Goal: Use online tool/utility: Utilize a website feature to perform a specific function

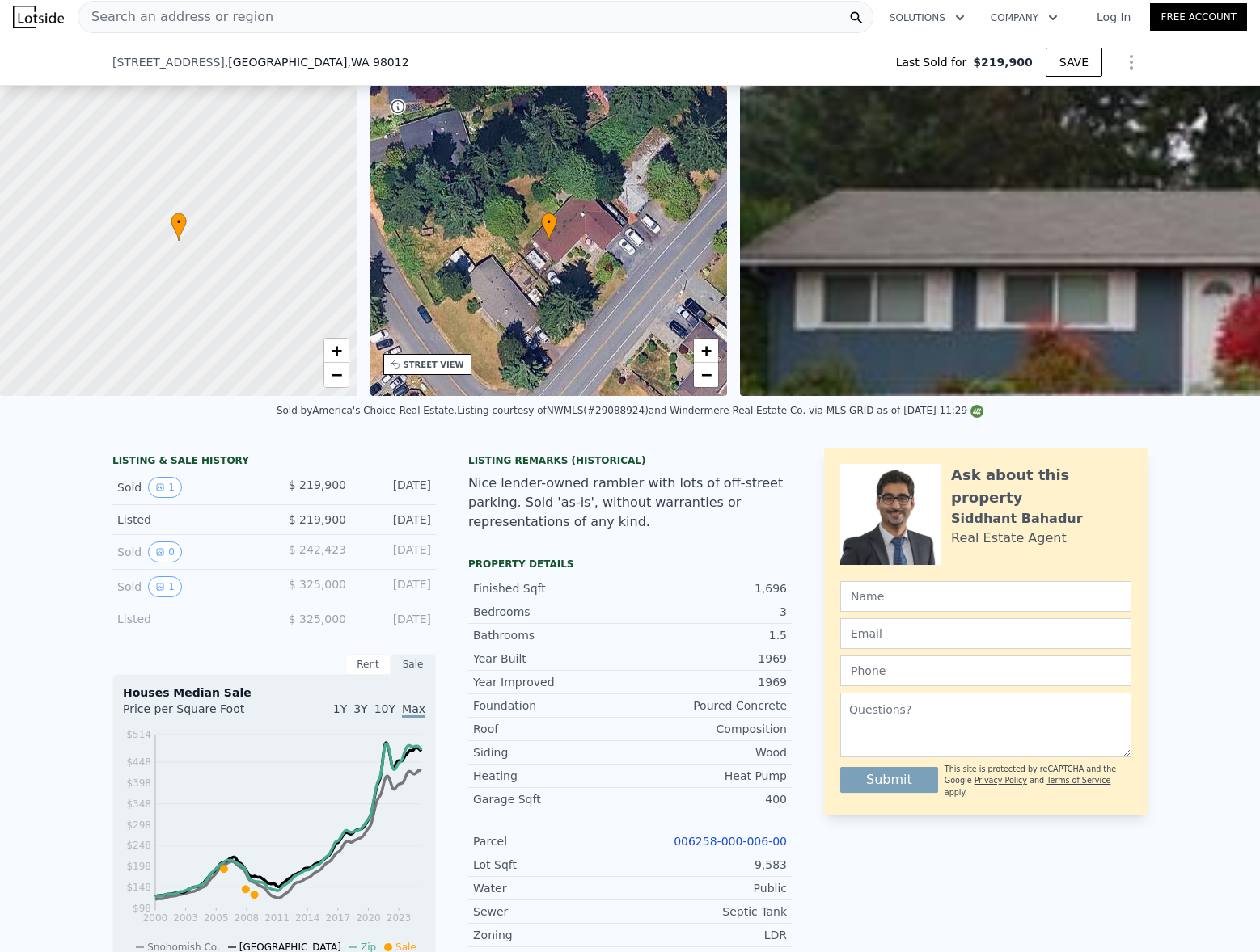
scroll to position [487, 0]
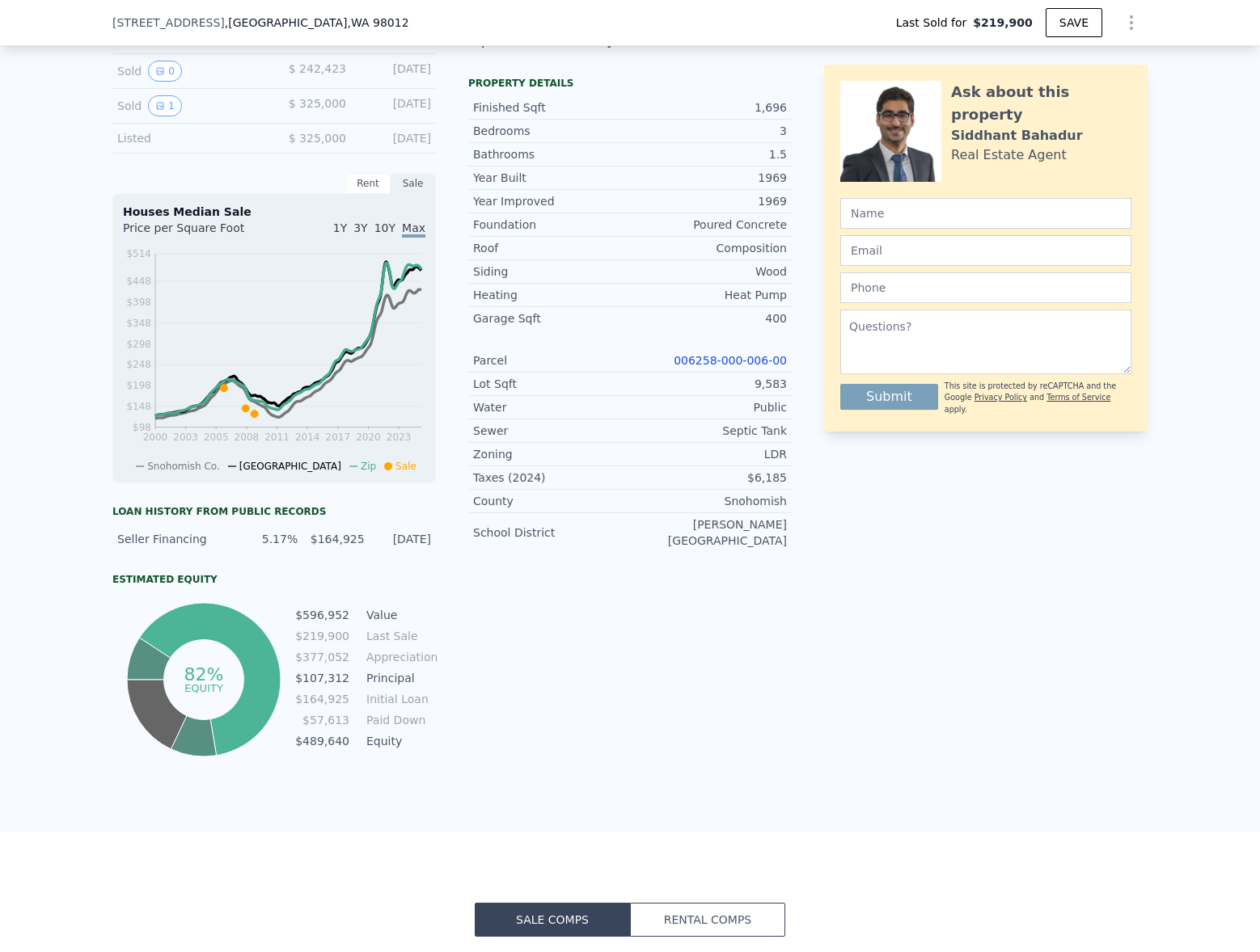
click at [718, 362] on link "006258-000-006-00" at bounding box center [730, 360] width 113 height 13
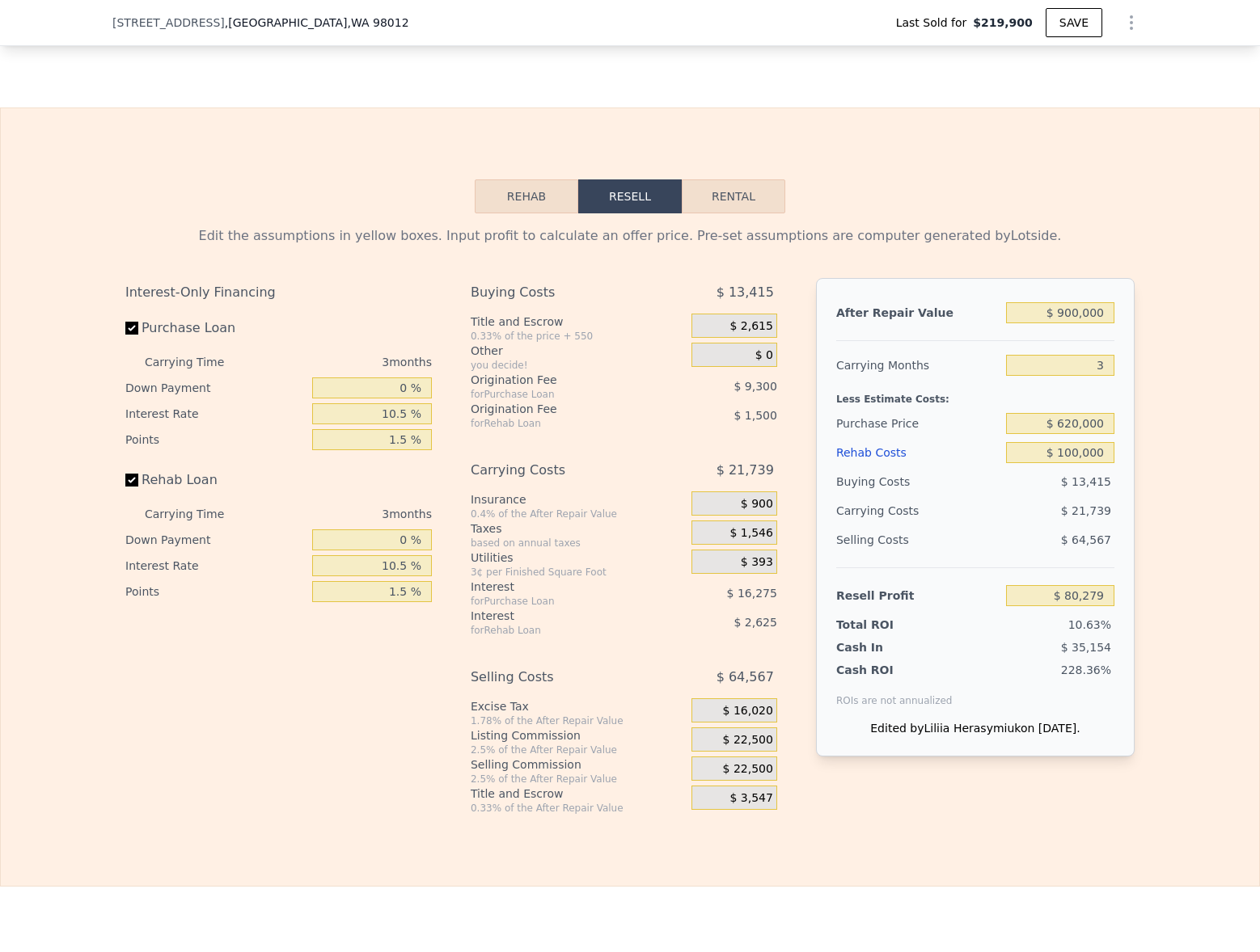
scroll to position [2320, 0]
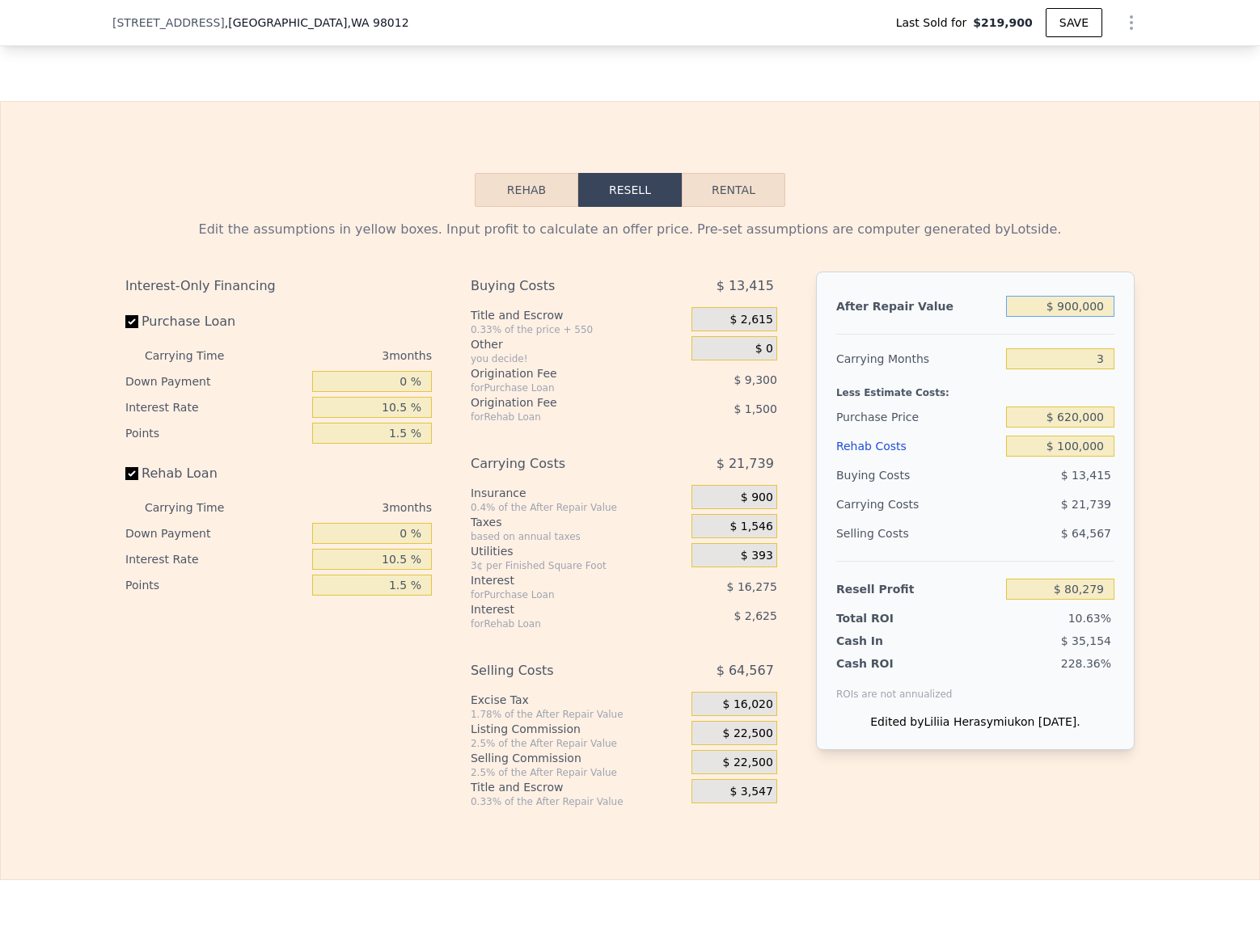
drag, startPoint x: 1061, startPoint y: 306, endPoint x: 1198, endPoint y: 302, distance: 137.1
click at [1198, 302] on div "Edit the assumptions in yellow boxes. Input profit to calculate an offer price.…" at bounding box center [630, 508] width 1258 height 601
type input "$ 80,000"
type input "-$ 680,574"
type input "$ 800,000"
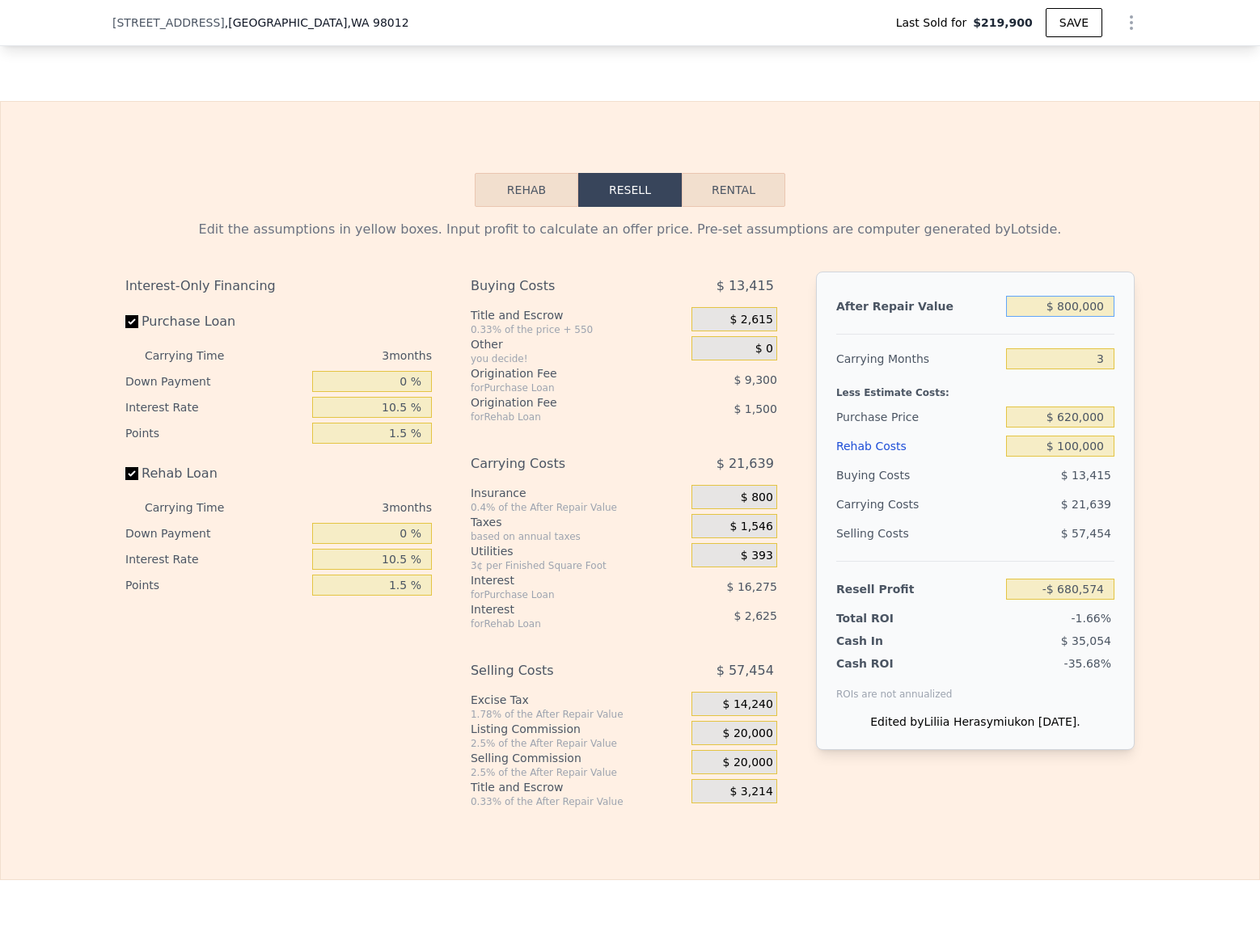
type input "-$ 12,508"
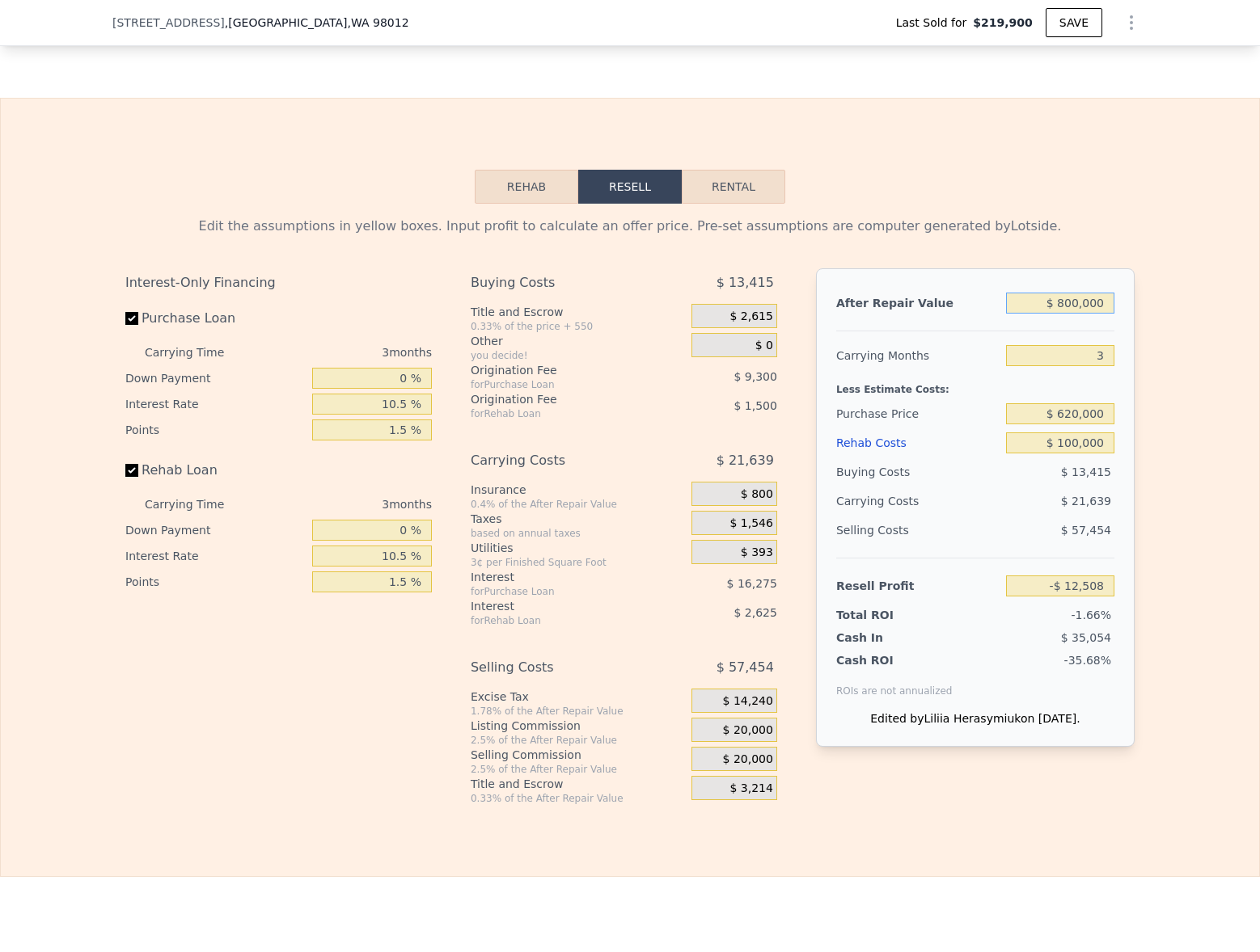
scroll to position [2324, 0]
type input "$ 800,000"
click at [1061, 413] on input "$ 620,000" at bounding box center [1060, 413] width 109 height 21
type input "$ 520,000"
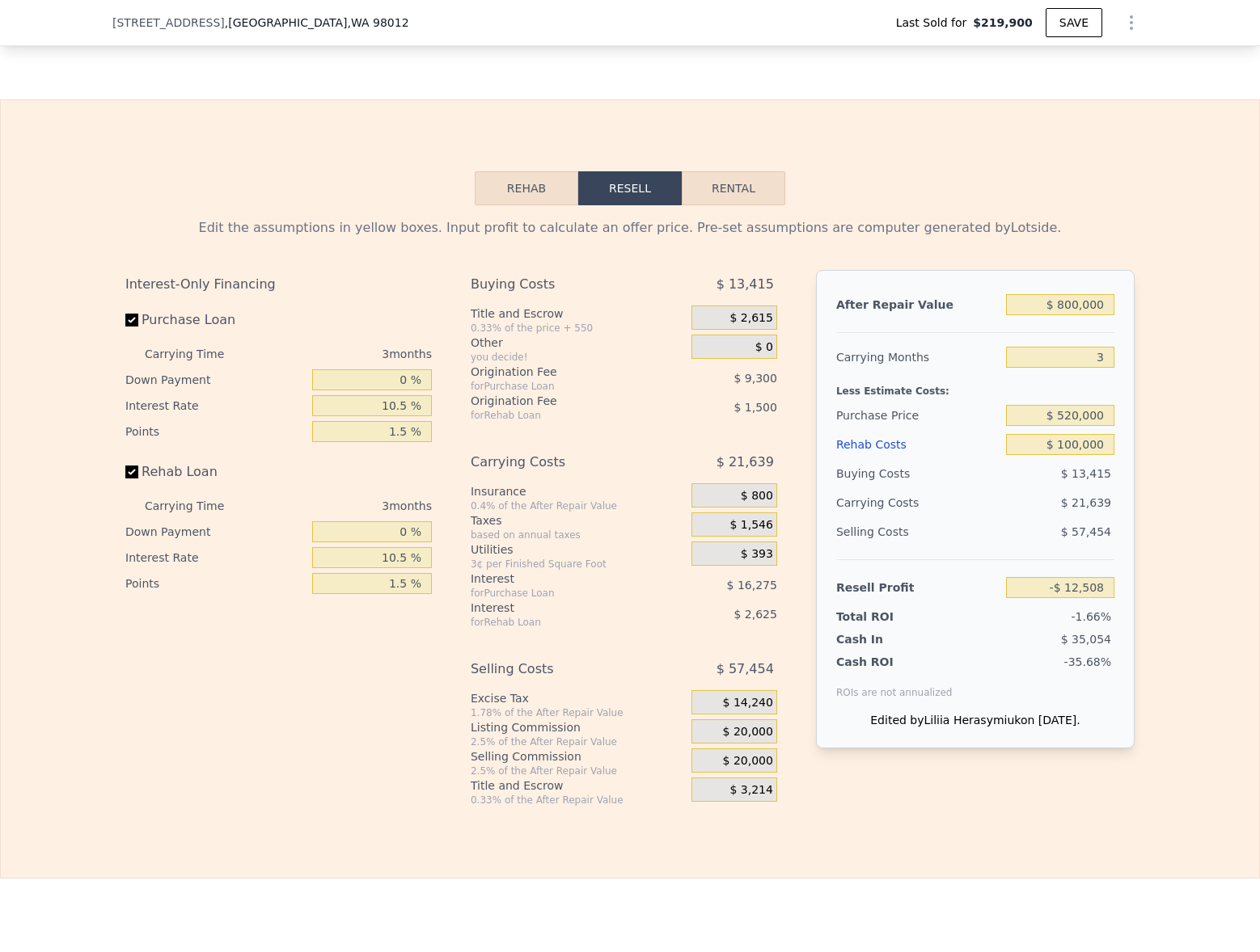
click at [1135, 505] on div "Edit the assumptions in yellow boxes. Input profit to calculate an offer price.…" at bounding box center [630, 506] width 1035 height 601
type input "$ 91,950"
drag, startPoint x: 1067, startPoint y: 414, endPoint x: 1147, endPoint y: 419, distance: 80.2
click at [1147, 419] on div "Edit the assumptions in yellow boxes. Input profit to calculate an offer price.…" at bounding box center [630, 506] width 1258 height 601
type input "$ 5"
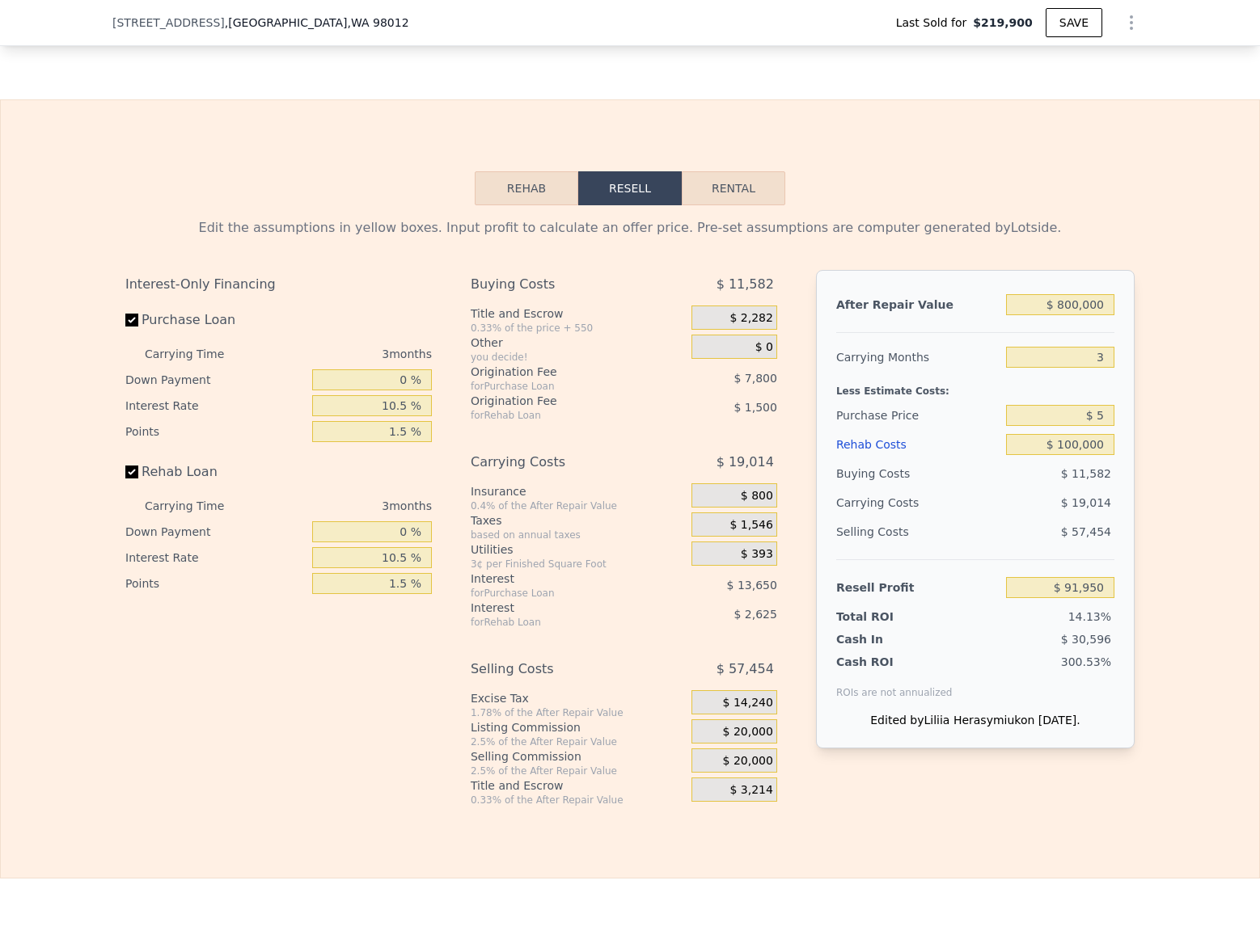
click at [1207, 467] on div "Edit the assumptions in yellow boxes. Input profit to calculate an offer price.…" at bounding box center [630, 506] width 1258 height 601
type input "$ 635,127"
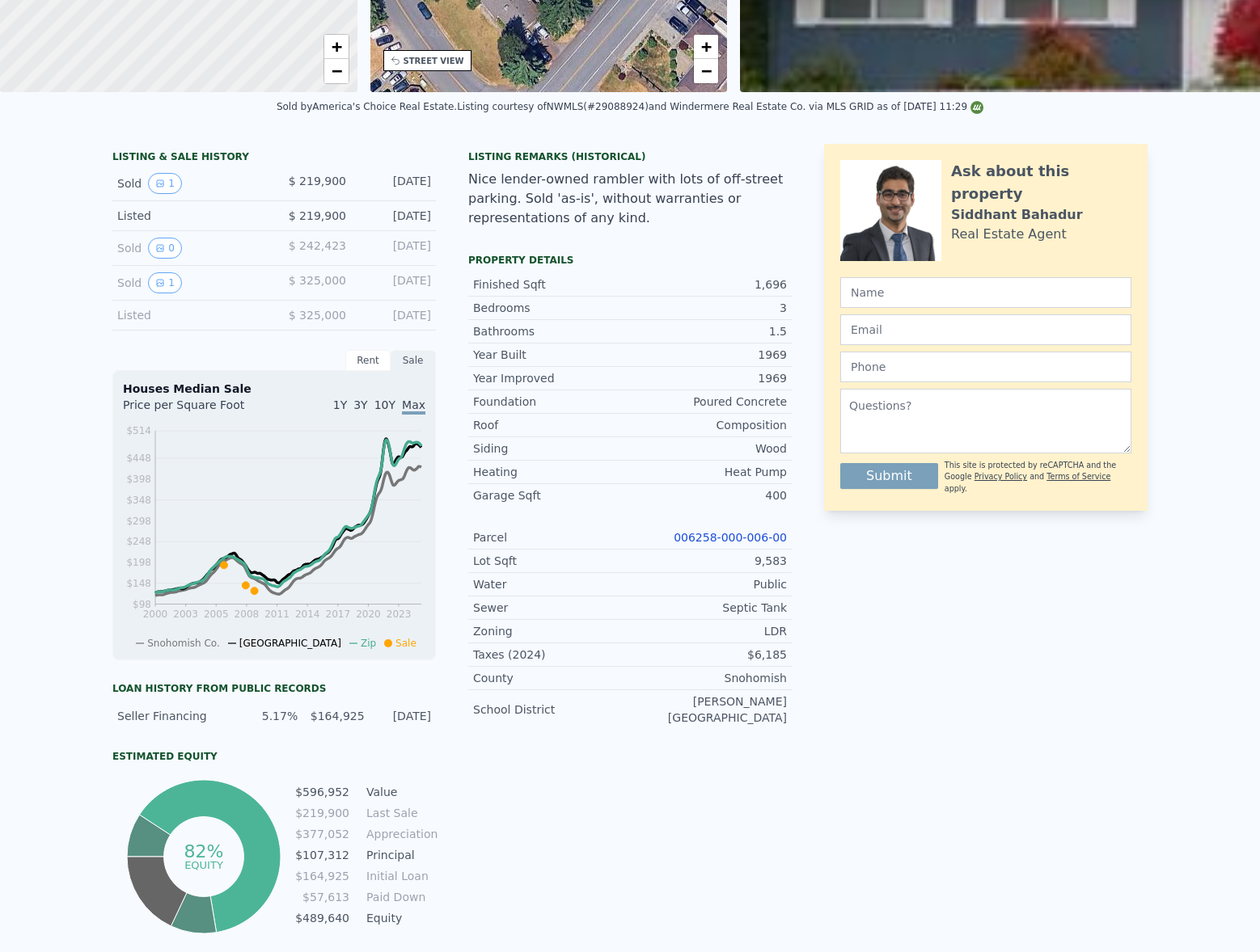
scroll to position [0, 0]
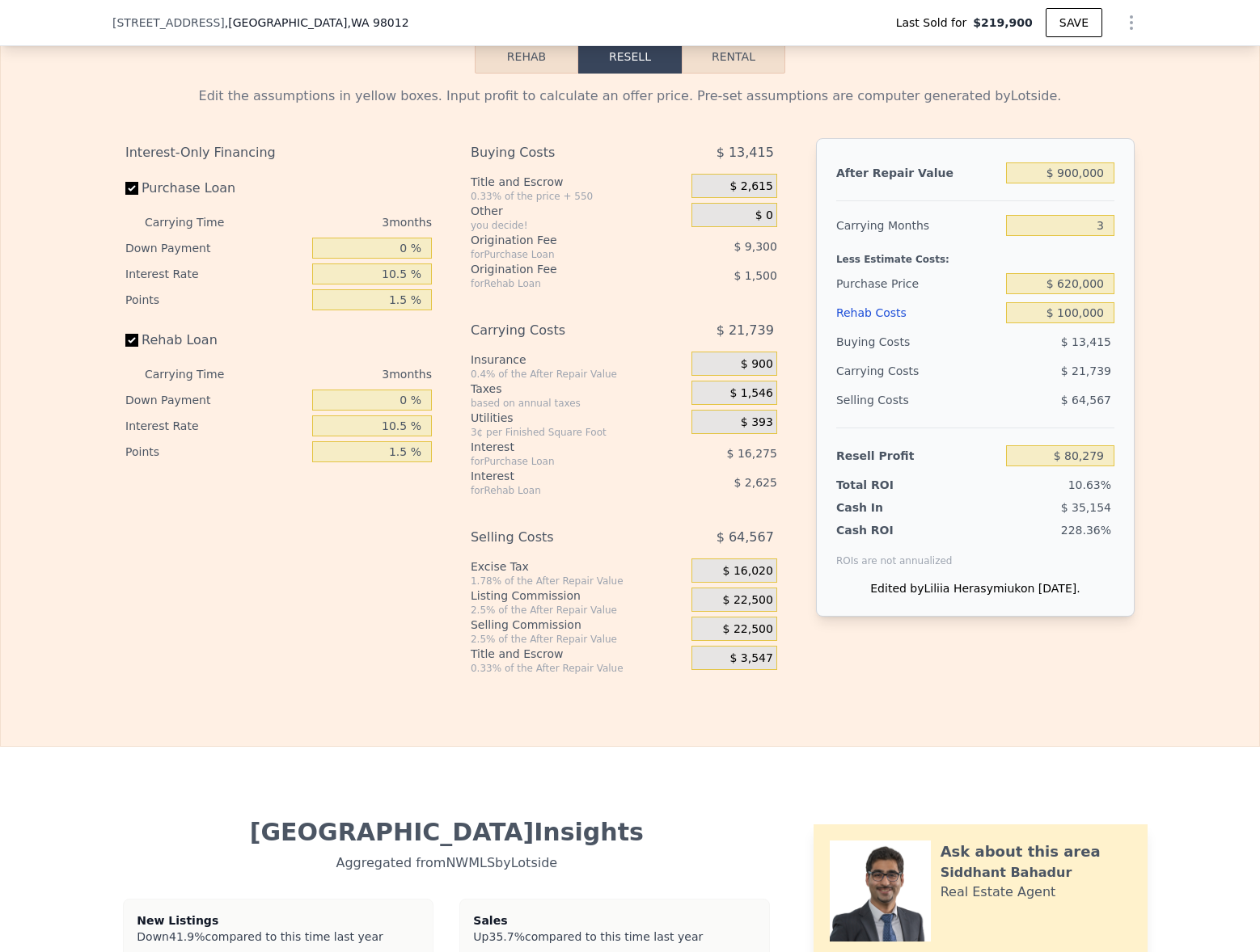
scroll to position [2442, 0]
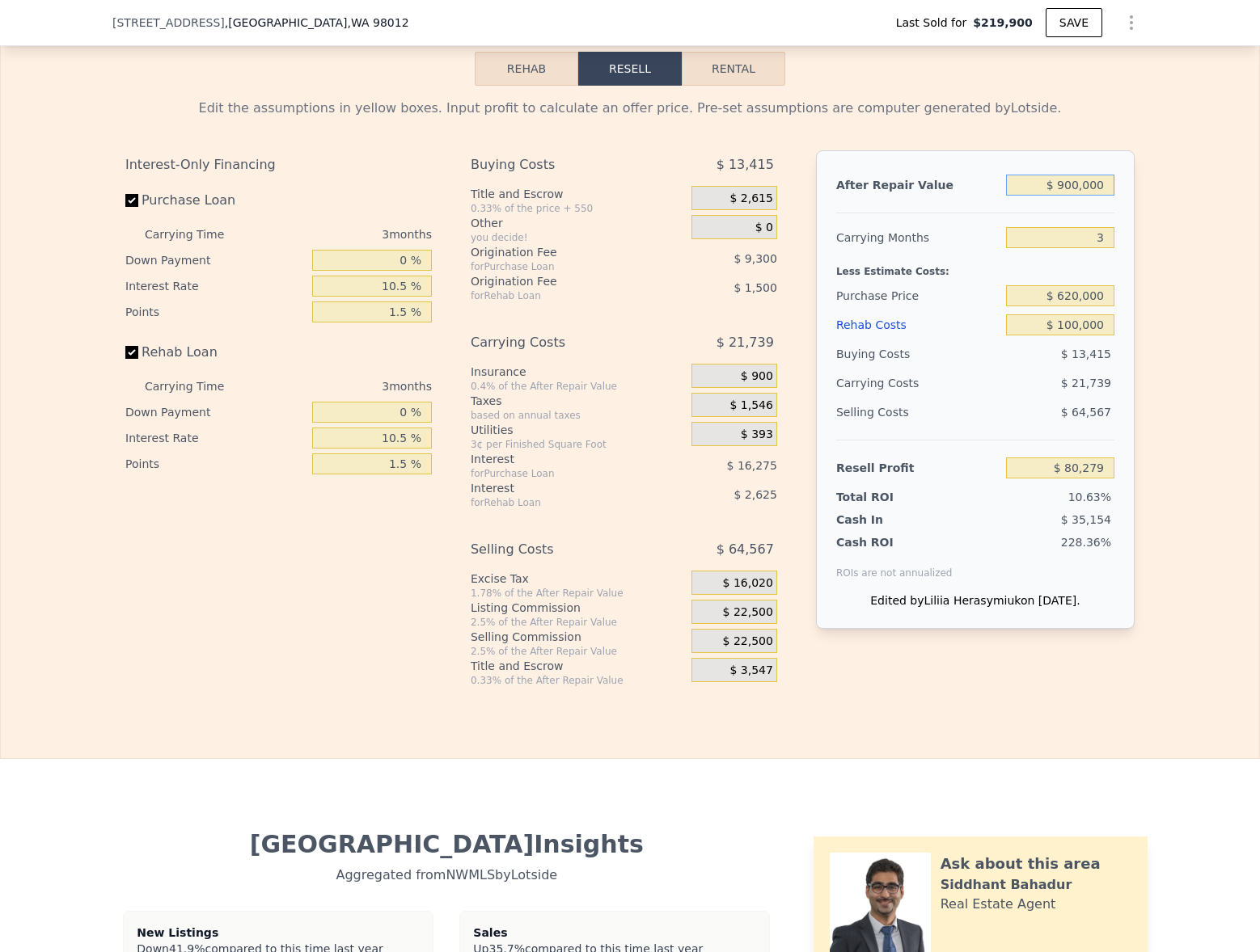
click at [1076, 193] on input "$ 900,000" at bounding box center [1060, 185] width 109 height 21
type input "$ 8"
type input "-$ 754,796"
type input "$ 80,000"
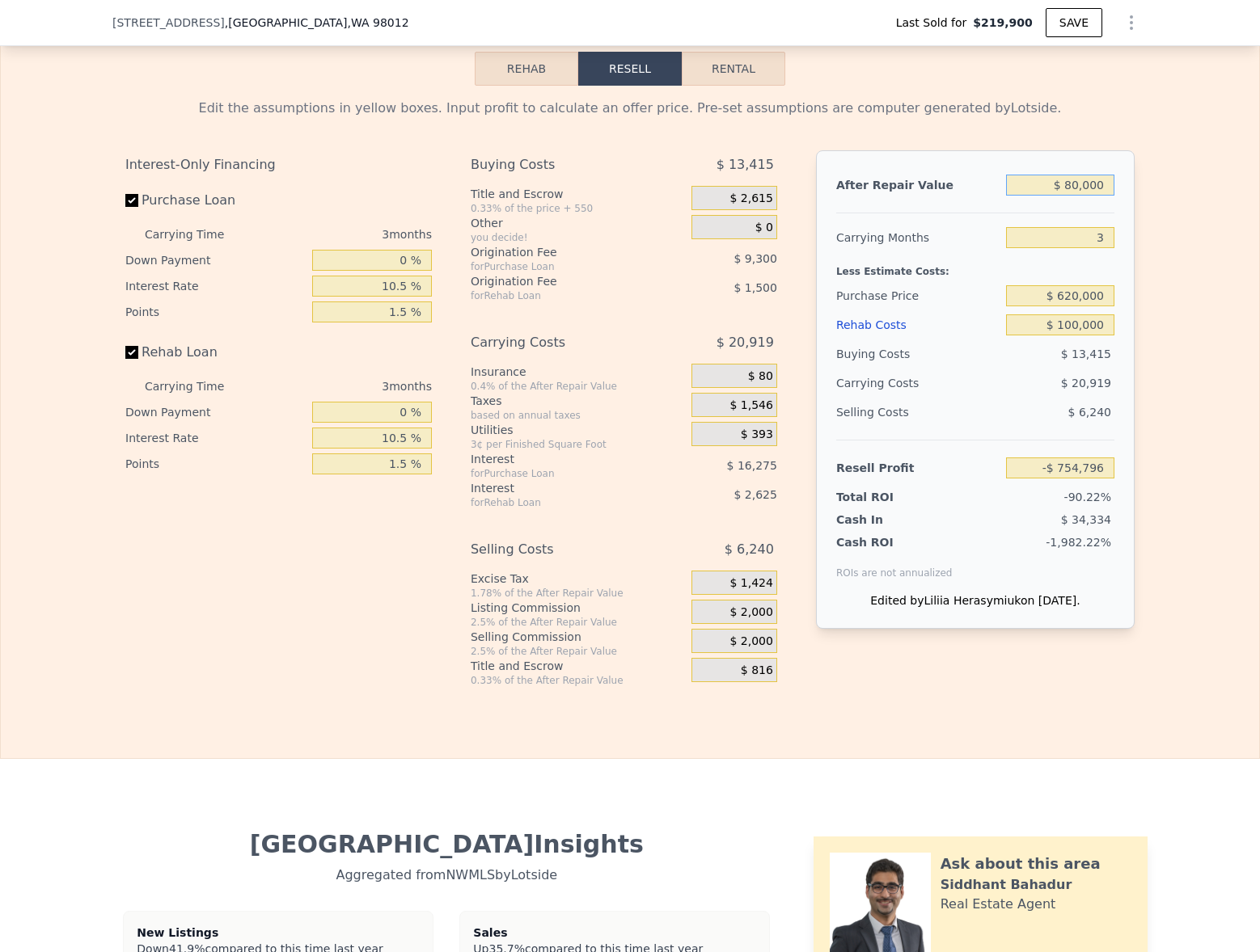
type input "-$ 680,574"
type input "$ 800,000"
type input "-$ 12,508"
type input "$ 800,000"
click at [1159, 236] on div "Edit the assumptions in yellow boxes. Input profit to calculate an offer price.…" at bounding box center [630, 386] width 1258 height 601
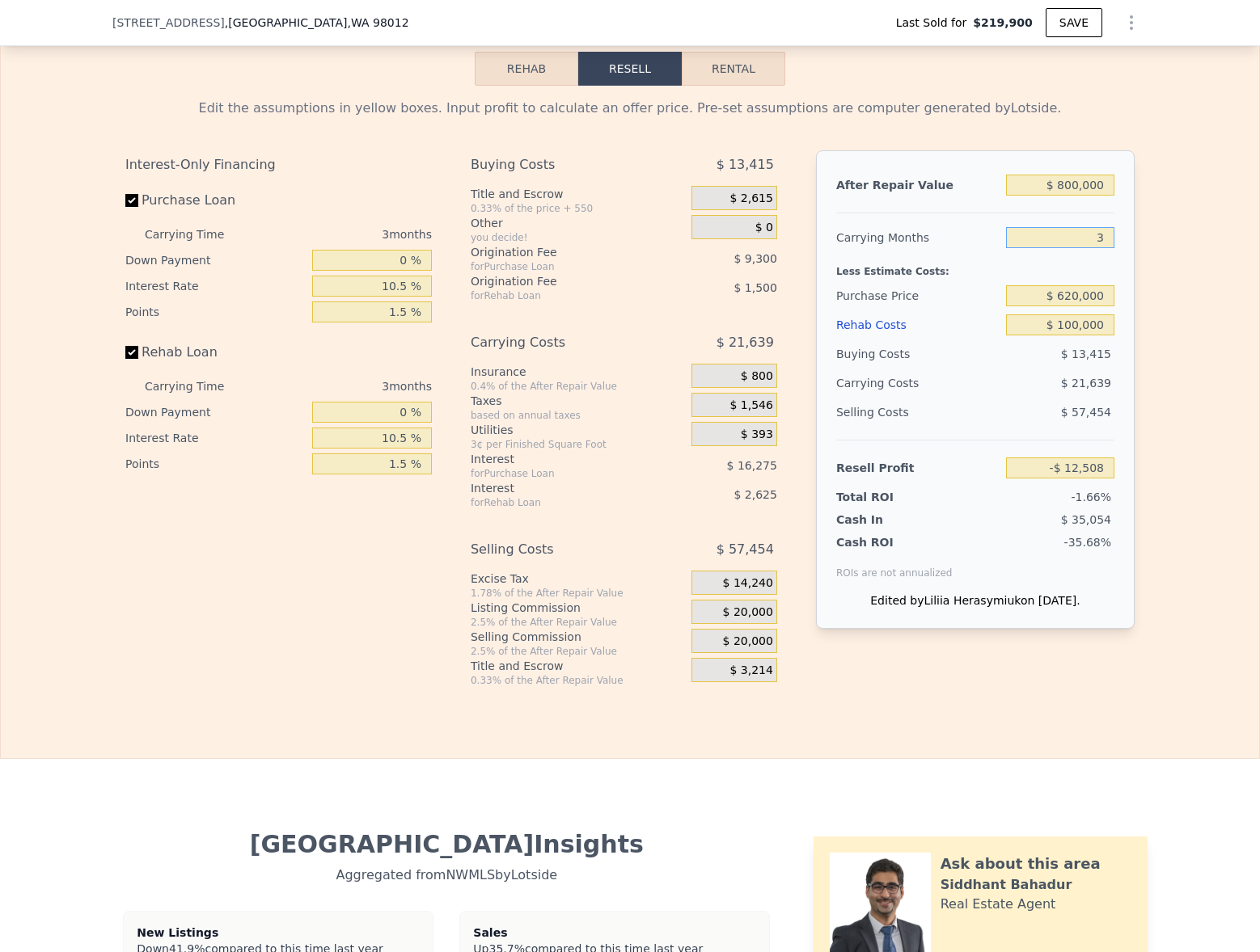
click at [1093, 234] on input "3" at bounding box center [1060, 237] width 109 height 21
type input "4"
type input "-$ 19,722"
type input "4"
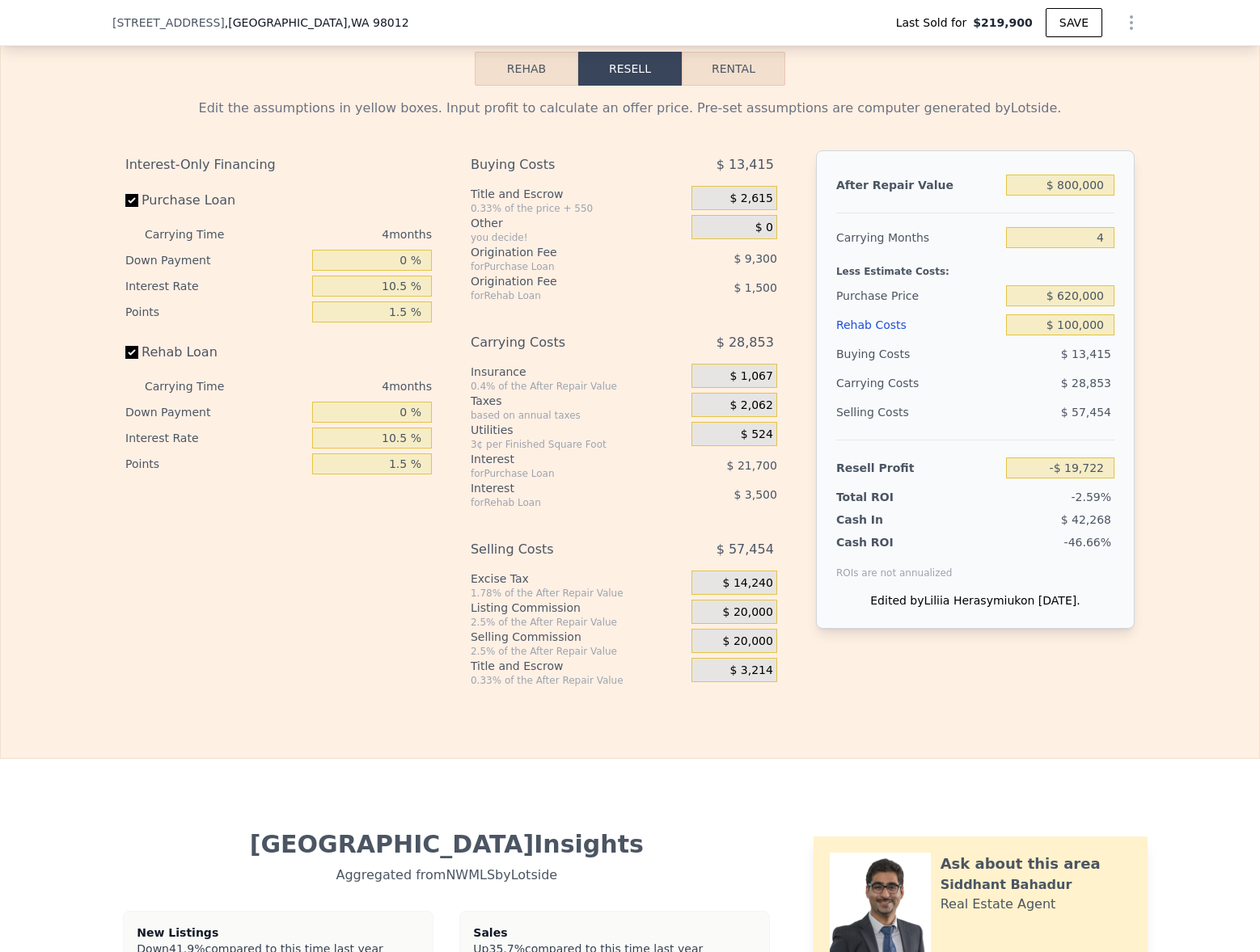
click at [1168, 277] on div "Edit the assumptions in yellow boxes. Input profit to calculate an offer price.…" at bounding box center [630, 386] width 1258 height 601
click at [1075, 321] on input "$ 100,000" at bounding box center [1060, 324] width 109 height 21
type input "$ 7"
type input "$ 85,271"
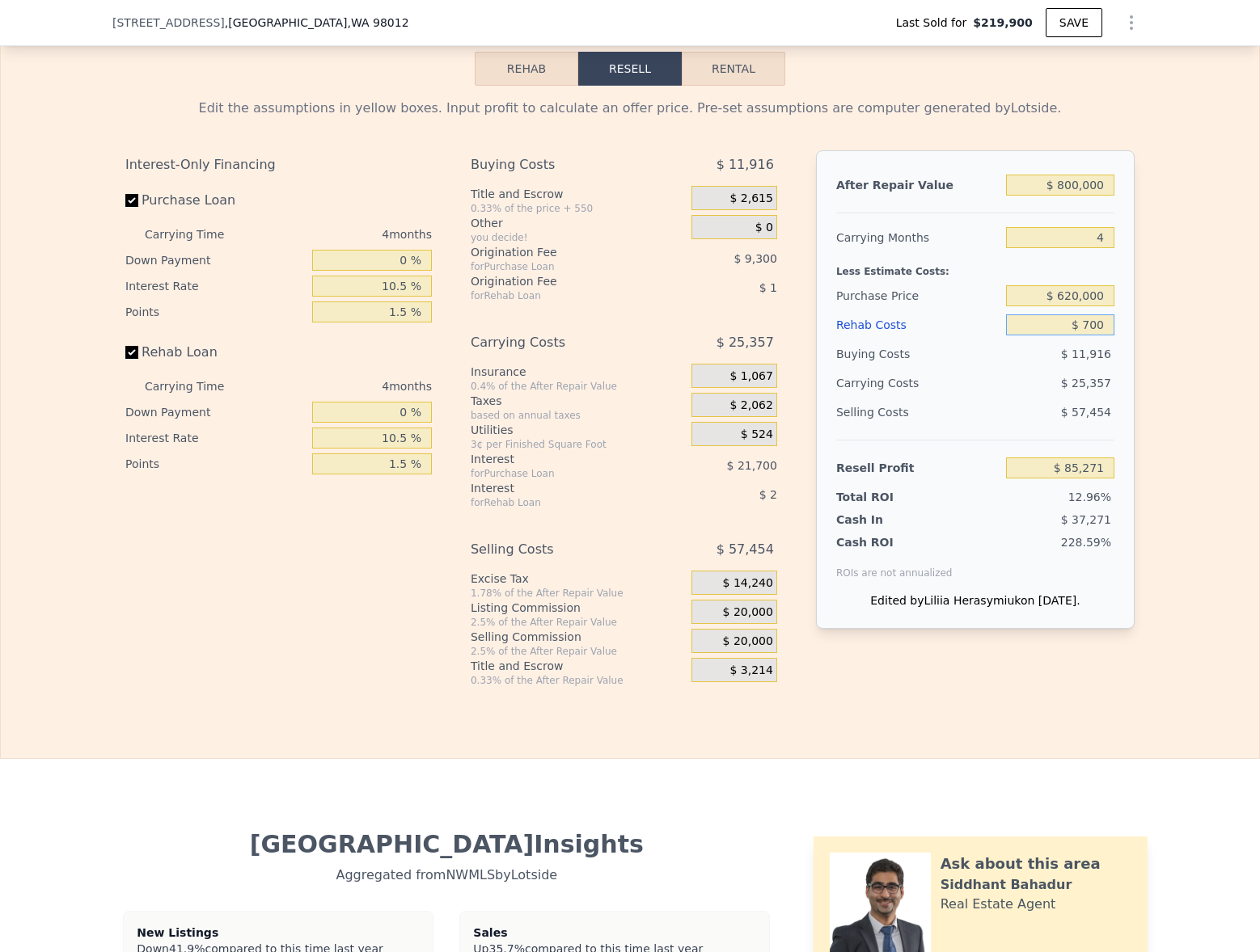
type input "$ 7,000"
type input "$ 85,203"
type input "$ 70,000"
type input "$ 11,780"
type input "$ 70,000"
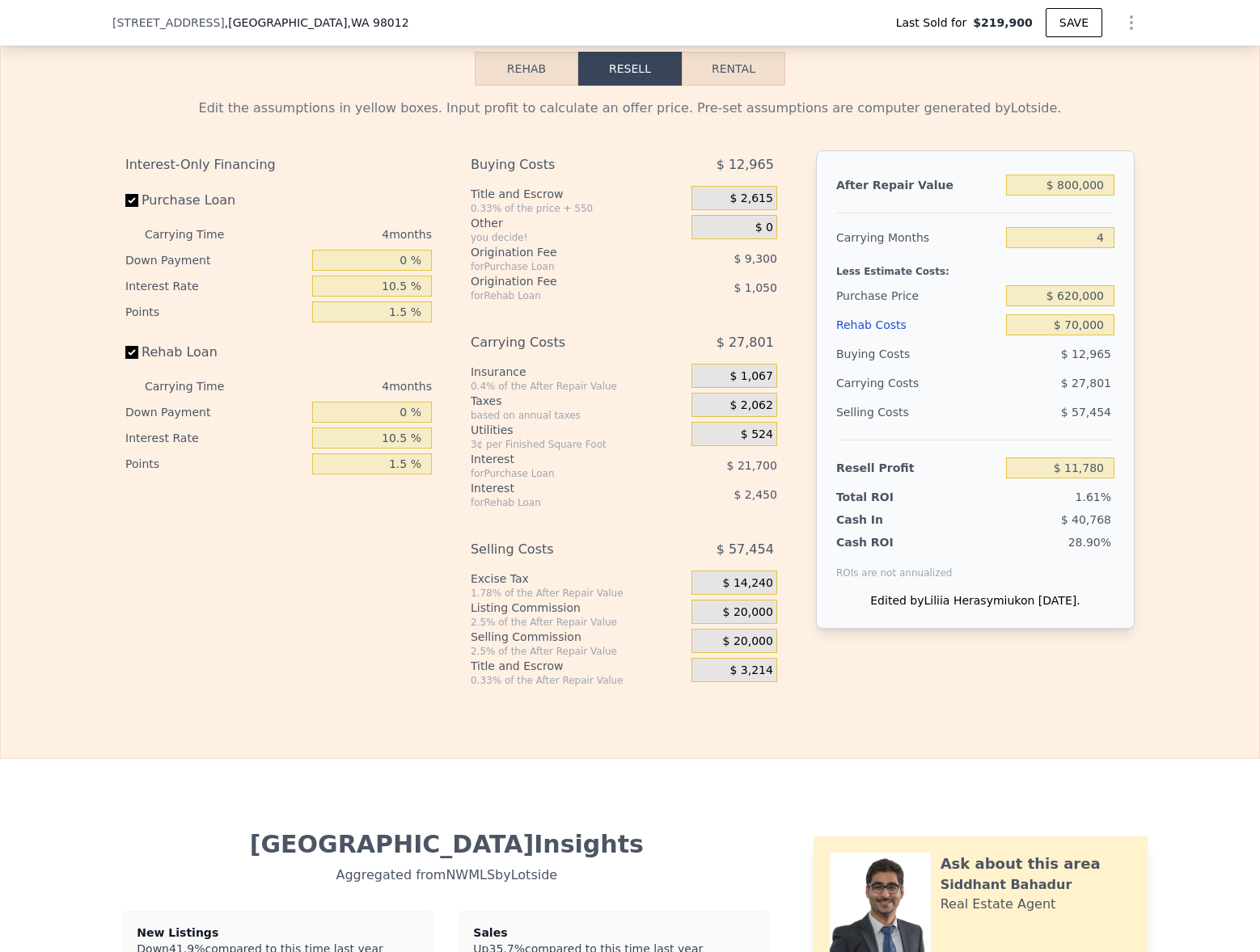
click at [1150, 343] on div "Edit the assumptions in yellow boxes. Input profit to calculate an offer price.…" at bounding box center [630, 386] width 1258 height 601
